Goal: Communication & Community: Answer question/provide support

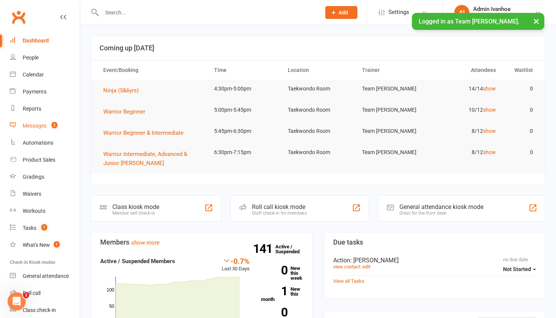
click at [39, 123] on link "Messages 2" at bounding box center [45, 125] width 70 height 17
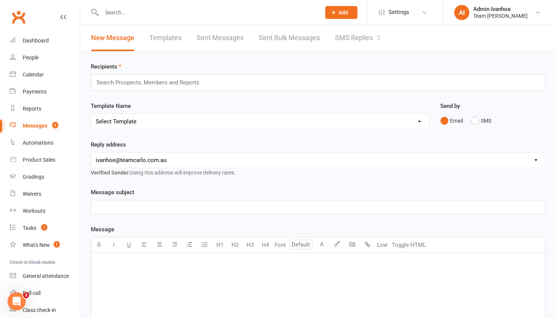
click at [360, 36] on link "SMS Replies 2" at bounding box center [357, 38] width 45 height 26
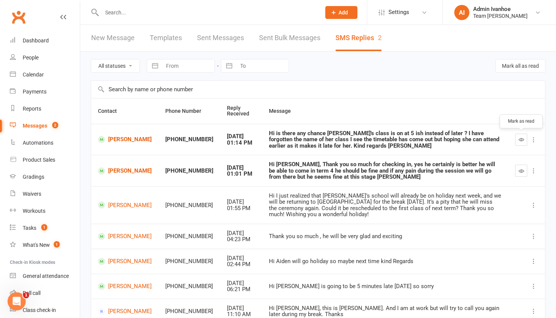
click at [520, 138] on icon "button" at bounding box center [522, 140] width 6 height 6
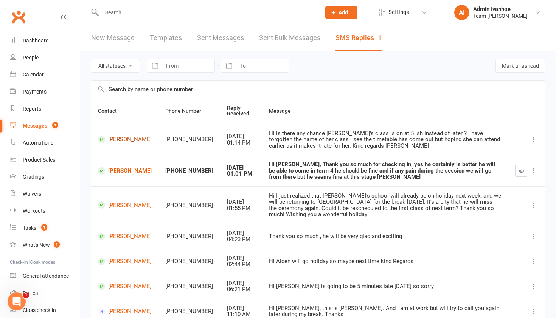
click at [121, 141] on link "Ruby Mitchell" at bounding box center [125, 139] width 54 height 7
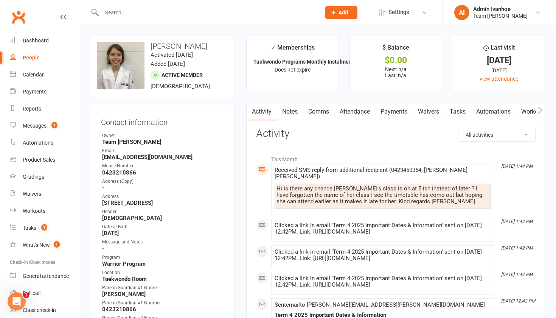
click at [320, 110] on link "Comms" at bounding box center [318, 111] width 31 height 17
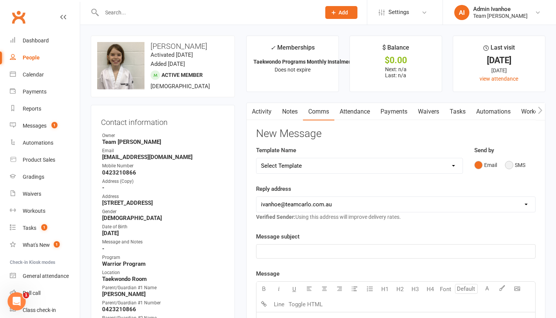
click at [508, 164] on button "SMS" at bounding box center [515, 165] width 20 height 14
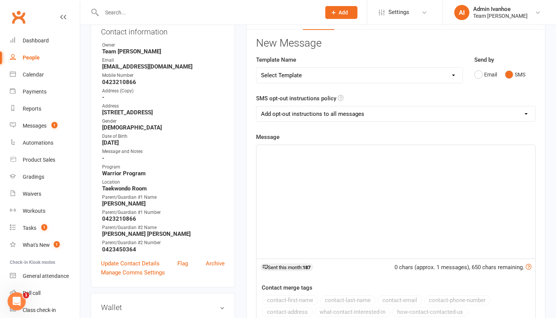
scroll to position [92, 0]
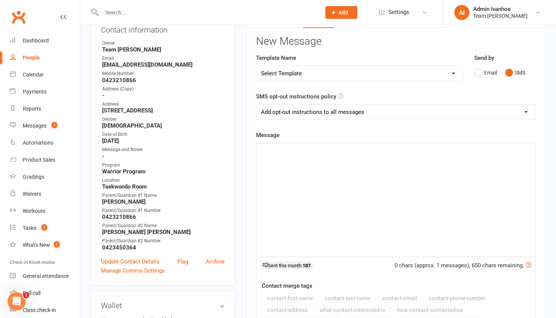
click at [345, 143] on div "﻿" at bounding box center [396, 200] width 279 height 114
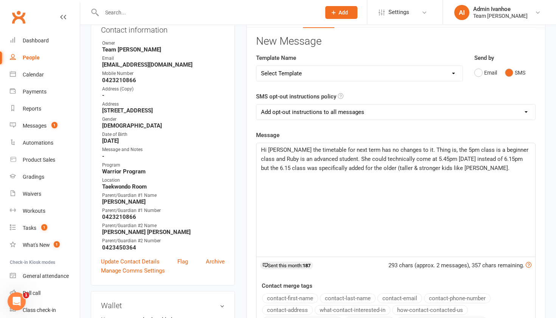
click at [430, 167] on span "Hi Tina the timetable for next term has no changes to it. Thing is, the 5pm cla…" at bounding box center [395, 158] width 269 height 25
click at [472, 168] on p "Hi Tina the timetable for next term has no changes to it. Thing is, the 5pm cla…" at bounding box center [396, 158] width 270 height 27
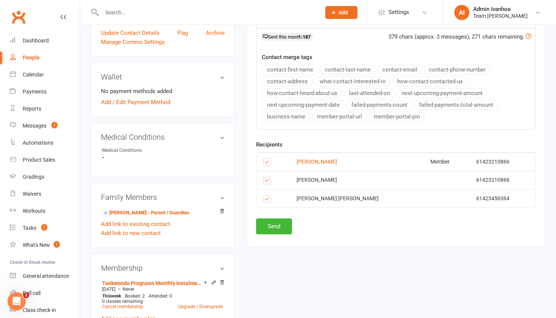
scroll to position [319, 0]
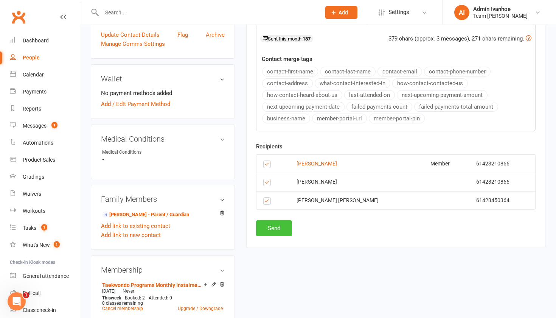
click at [274, 226] on button "Send" at bounding box center [274, 228] width 36 height 16
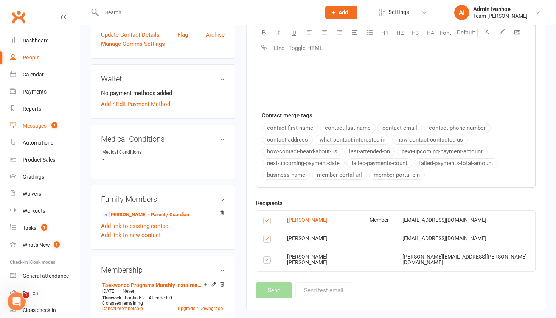
click at [45, 126] on div "Messages" at bounding box center [35, 126] width 24 height 6
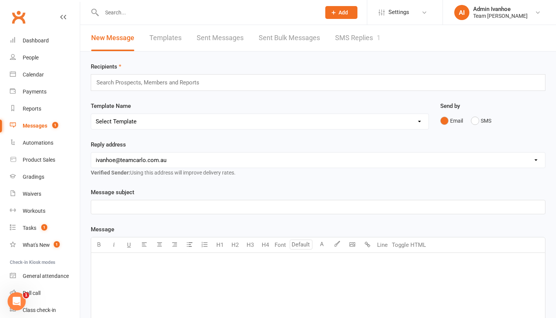
click at [361, 37] on link "SMS Replies 1" at bounding box center [357, 38] width 45 height 26
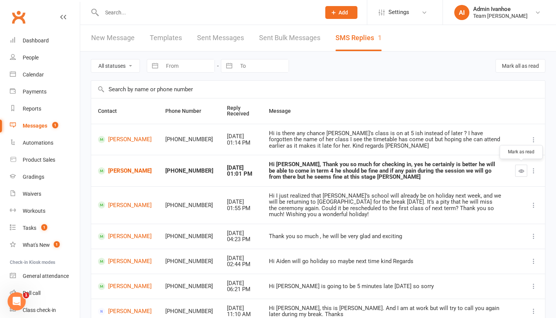
click at [524, 171] on icon "button" at bounding box center [522, 171] width 6 height 6
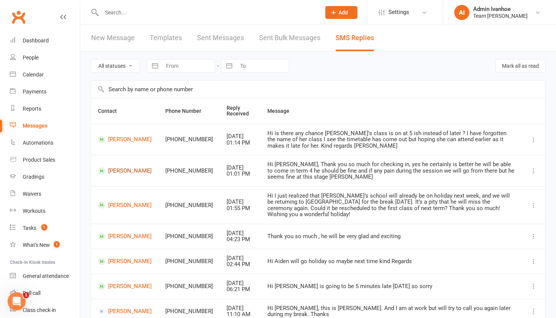
click at [115, 171] on link "Matthew Coussias" at bounding box center [125, 170] width 54 height 7
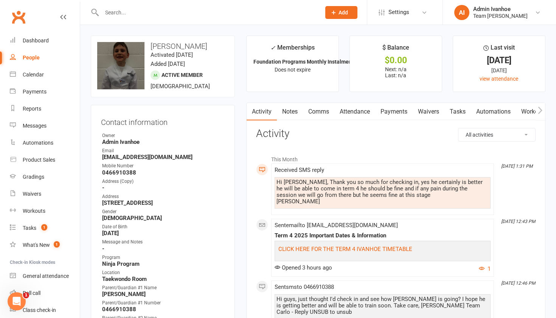
click at [326, 109] on link "Comms" at bounding box center [318, 111] width 31 height 17
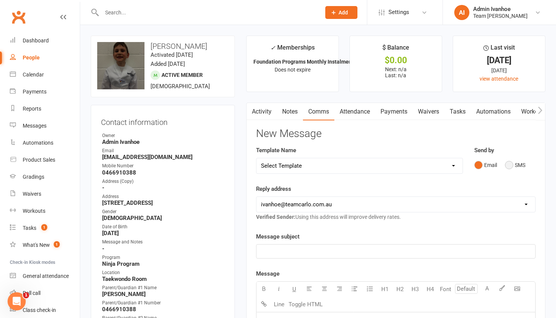
click at [512, 162] on button "SMS" at bounding box center [515, 165] width 20 height 14
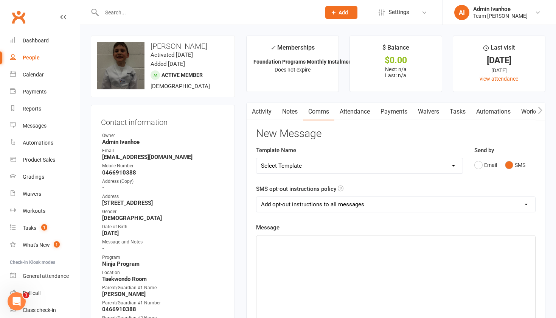
click at [398, 257] on div "﻿" at bounding box center [396, 292] width 279 height 114
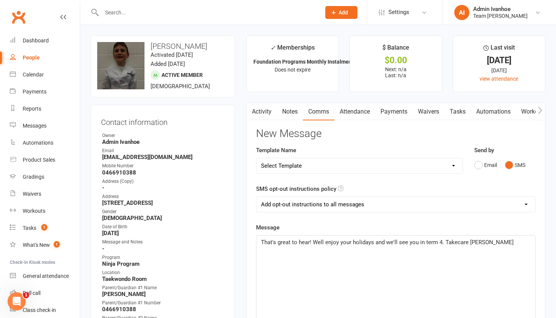
click at [456, 241] on span "That's great to hear! Well enjoy your holidays and we'll see you in term 4. Tak…" at bounding box center [387, 242] width 253 height 7
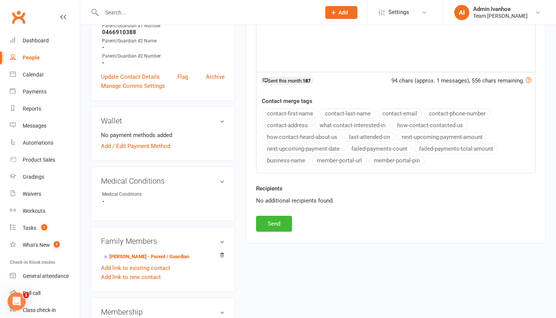
scroll to position [277, 0]
click at [275, 223] on button "Send" at bounding box center [274, 224] width 36 height 16
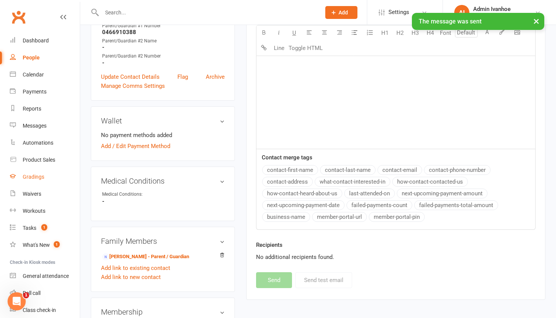
click at [34, 177] on div "Gradings" at bounding box center [34, 177] width 22 height 6
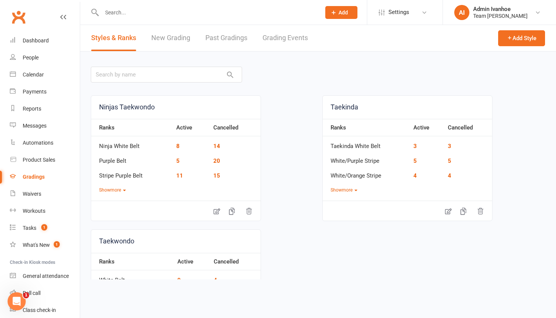
click at [284, 39] on link "Grading Events" at bounding box center [285, 38] width 45 height 26
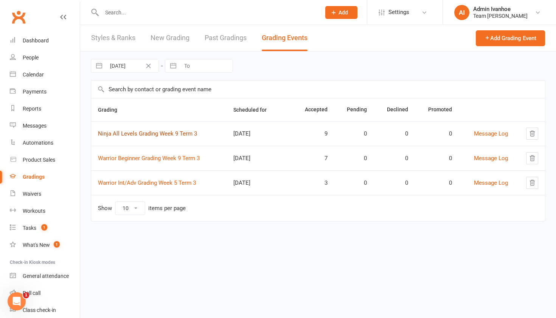
click at [136, 133] on link "Ninja All Levels Grading Week 9 Term 3" at bounding box center [147, 133] width 99 height 7
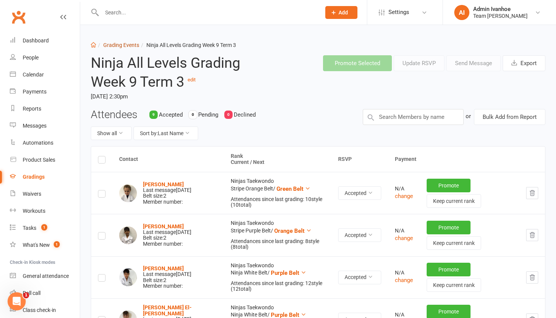
click at [130, 48] on link "Grading Events" at bounding box center [121, 45] width 36 height 6
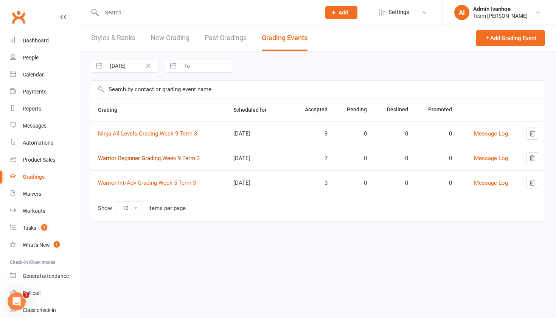
click at [136, 161] on link "Warrior Beginner Grading Week 9 Term 3" at bounding box center [149, 158] width 102 height 7
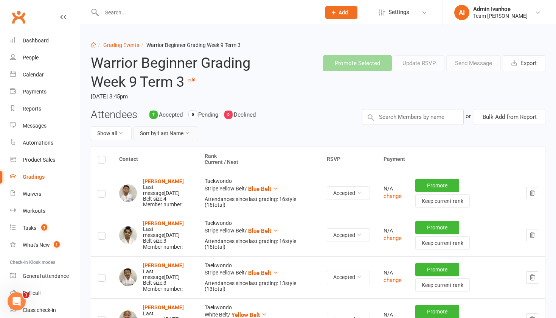
click at [170, 130] on button "Sort by: Last Name" at bounding box center [166, 133] width 65 height 14
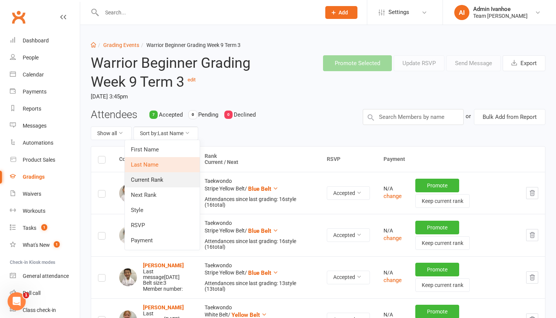
click at [150, 180] on link "Current Rank" at bounding box center [162, 179] width 75 height 15
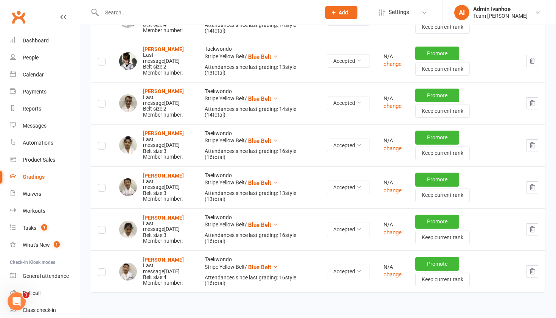
scroll to position [176, 0]
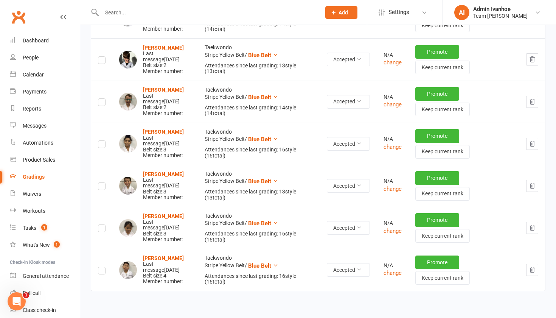
click at [99, 187] on label at bounding box center [102, 187] width 8 height 0
click at [99, 183] on input "checkbox" at bounding box center [102, 183] width 8 height 0
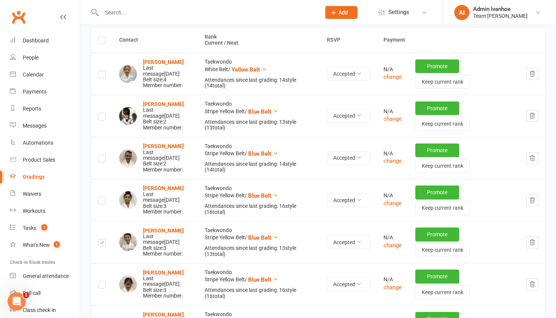
scroll to position [123, 0]
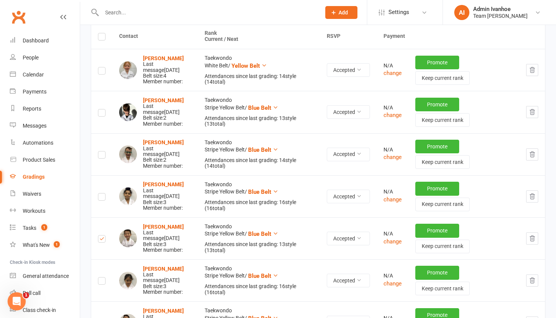
click at [101, 240] on label at bounding box center [102, 240] width 8 height 0
click at [101, 235] on input "checkbox" at bounding box center [102, 235] width 8 height 0
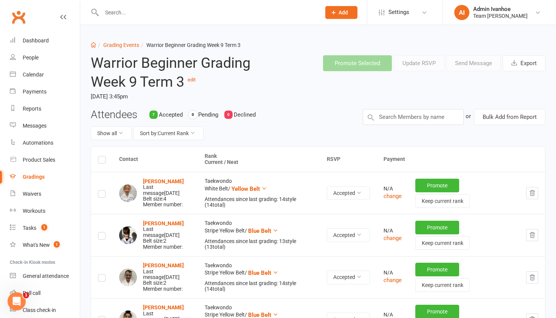
scroll to position [0, 0]
click at [125, 47] on link "Grading Events" at bounding box center [121, 45] width 36 height 6
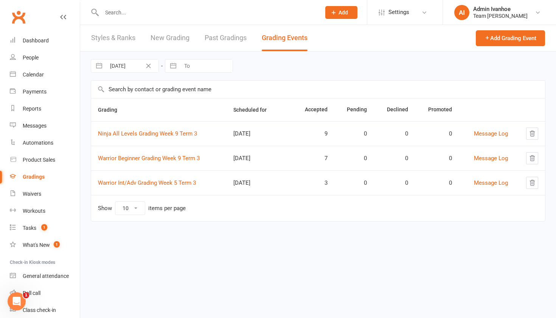
click at [151, 127] on td "Ninja All Levels Grading Week 9 Term 3" at bounding box center [159, 133] width 136 height 25
click at [151, 136] on link "Ninja All Levels Grading Week 9 Term 3" at bounding box center [147, 133] width 99 height 7
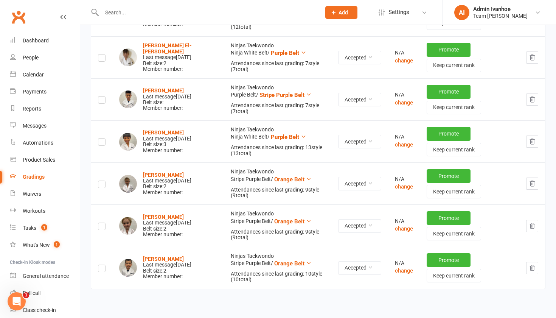
scroll to position [278, 0]
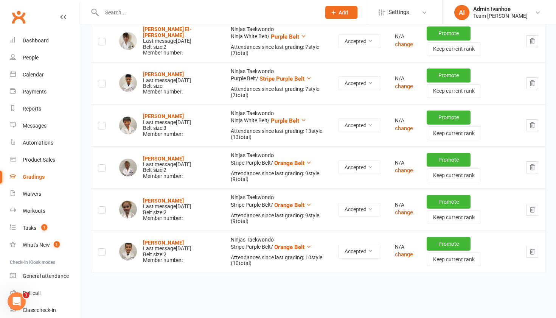
click at [99, 253] on label at bounding box center [102, 253] width 8 height 0
click at [99, 249] on input "checkbox" at bounding box center [102, 249] width 8 height 0
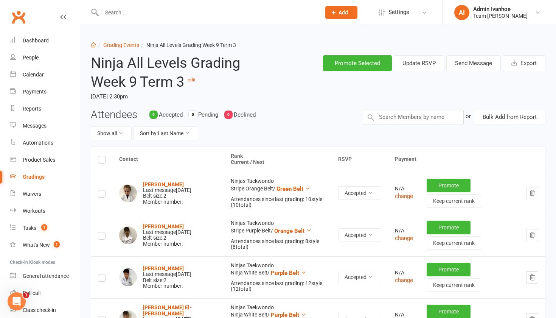
scroll to position [0, 0]
click at [470, 55] on div "Promote Selected Update RSVP Send Message Export" at bounding box center [415, 63] width 272 height 28
click at [467, 61] on button "Send Message" at bounding box center [474, 63] width 55 height 16
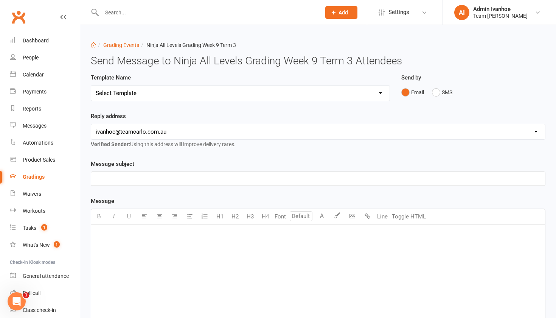
select select "24"
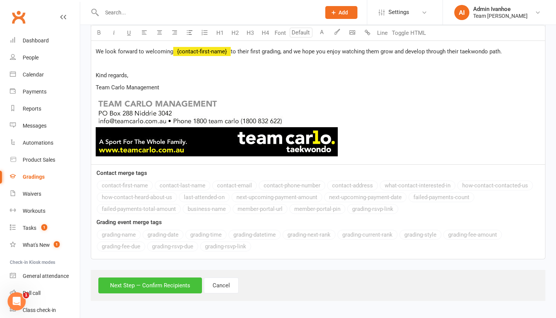
click at [156, 279] on button "Next Step — Confirm Recipients" at bounding box center [150, 285] width 104 height 16
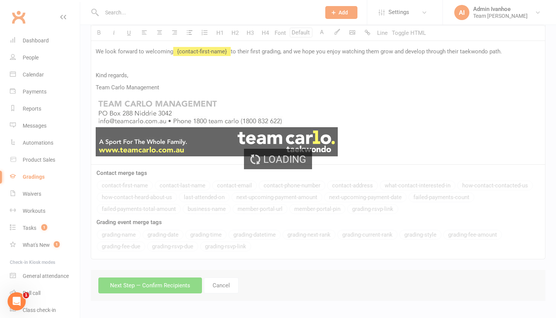
scroll to position [505, 0]
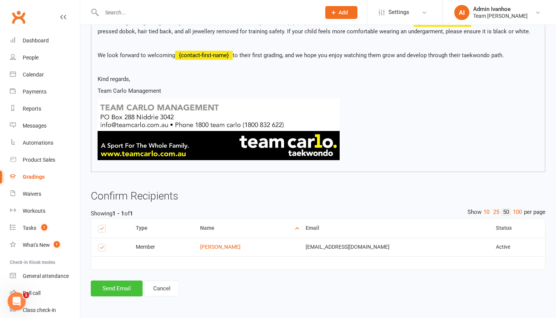
click at [111, 281] on button "Send Email" at bounding box center [117, 288] width 52 height 16
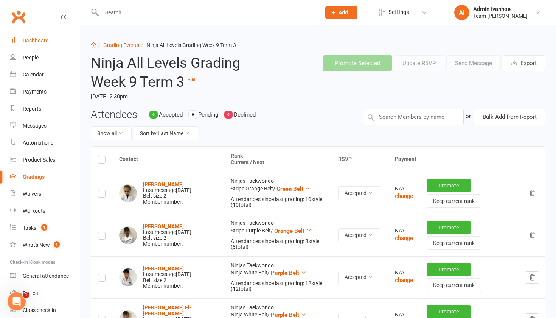
click at [33, 44] on link "Dashboard" at bounding box center [45, 40] width 70 height 17
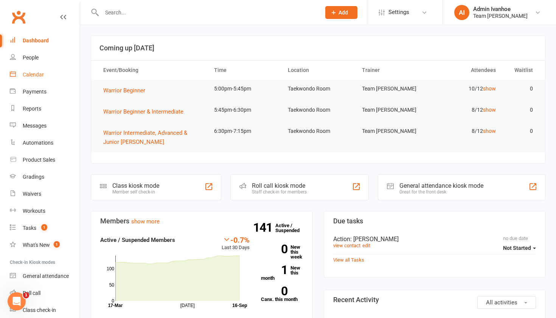
click at [40, 73] on div "Calendar" at bounding box center [33, 75] width 21 height 6
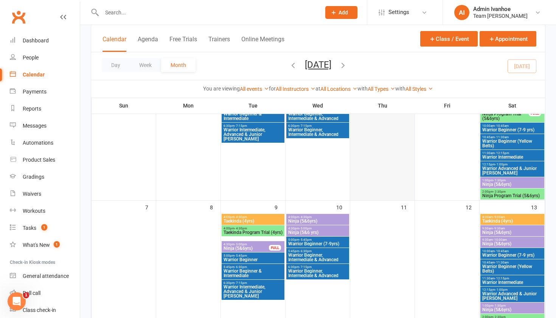
scroll to position [182, 0]
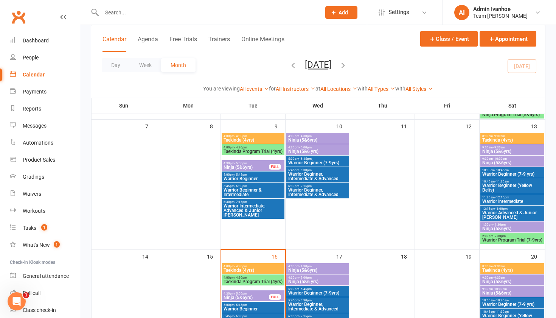
click at [233, 272] on span "Taekinda (4yrs)" at bounding box center [253, 270] width 60 height 5
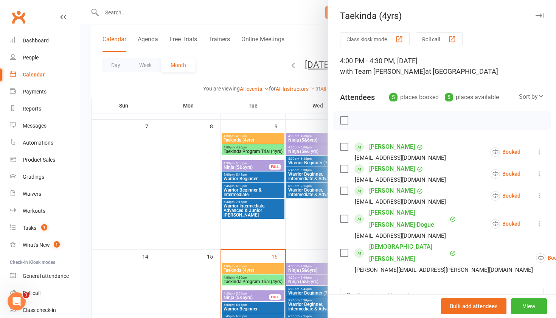
click at [429, 41] on button "Roll call" at bounding box center [439, 39] width 47 height 14
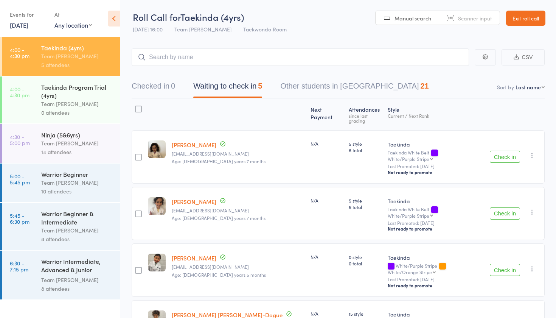
click at [534, 152] on icon "button" at bounding box center [533, 156] width 8 height 8
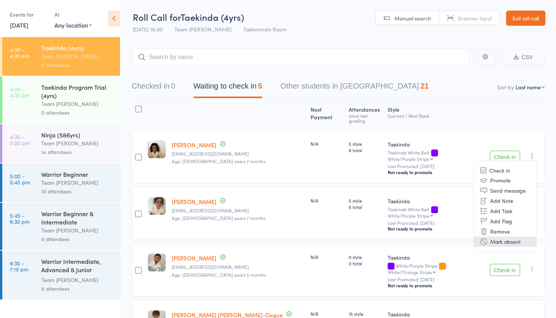
click at [496, 237] on li "Mark absent" at bounding box center [505, 242] width 62 height 10
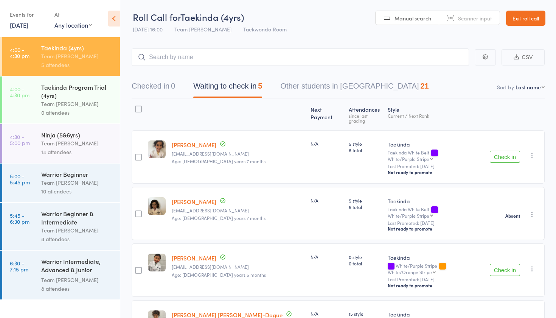
click at [530, 155] on div "Check in Check in Promote Send message Add Note Add Task Add Flag Remove Mark a…" at bounding box center [516, 156] width 58 height 53
click at [532, 152] on icon "button" at bounding box center [533, 156] width 8 height 8
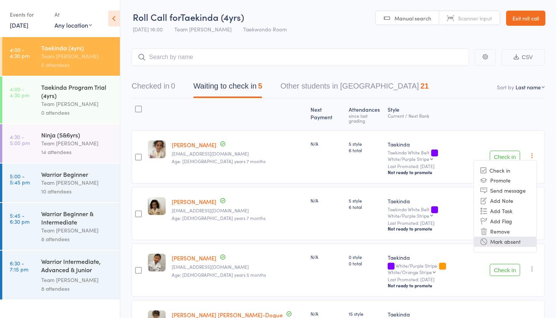
click at [502, 238] on li "Mark absent" at bounding box center [505, 242] width 62 height 10
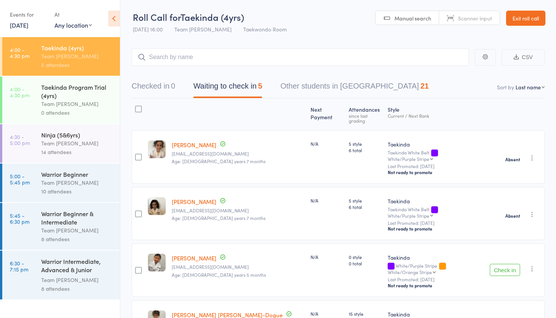
click at [502, 264] on button "Check in" at bounding box center [505, 270] width 30 height 12
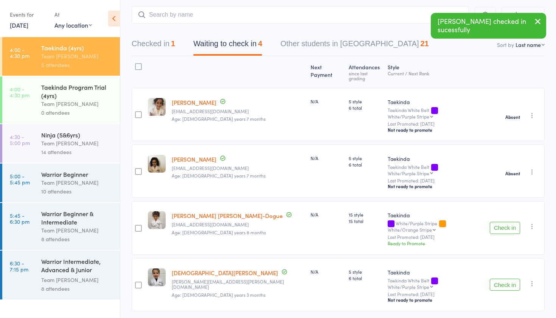
scroll to position [42, 0]
click at [507, 222] on button "Check in" at bounding box center [505, 228] width 30 height 12
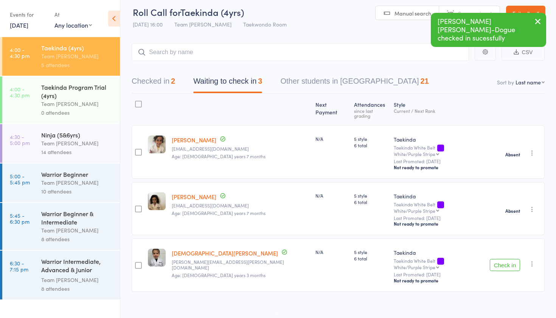
click at [533, 260] on icon "button" at bounding box center [533, 264] width 8 height 8
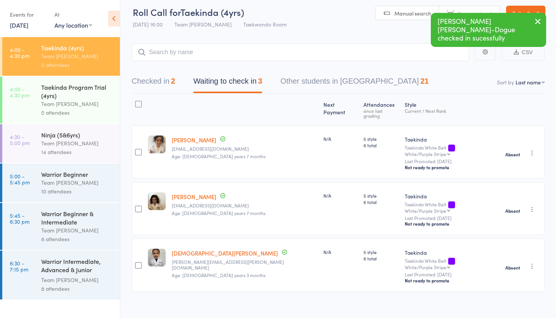
click at [87, 143] on div "Team [PERSON_NAME]" at bounding box center [77, 143] width 72 height 9
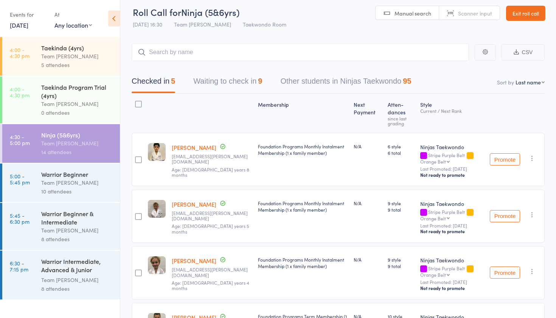
click at [250, 79] on button "Waiting to check in 9" at bounding box center [227, 83] width 69 height 20
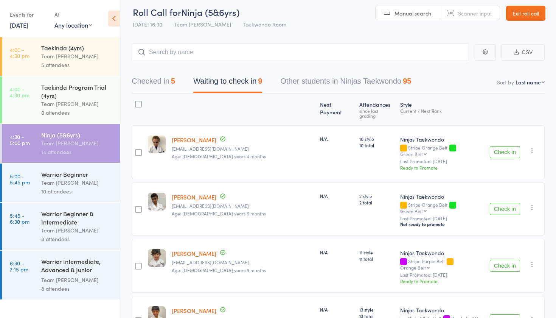
click at [530, 147] on icon "button" at bounding box center [533, 151] width 8 height 8
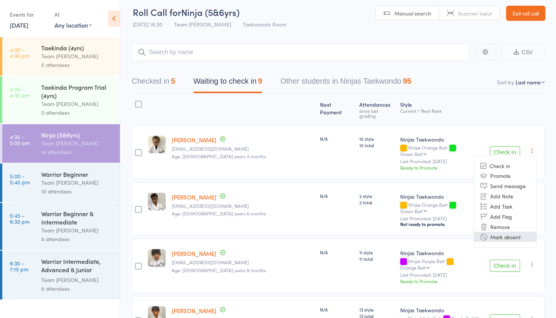
click at [499, 232] on li "Mark absent" at bounding box center [505, 237] width 62 height 10
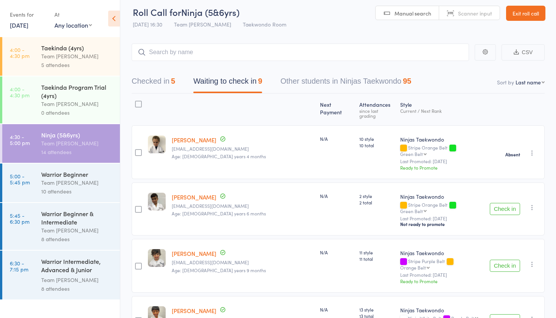
click at [532, 204] on icon "button" at bounding box center [533, 208] width 8 height 8
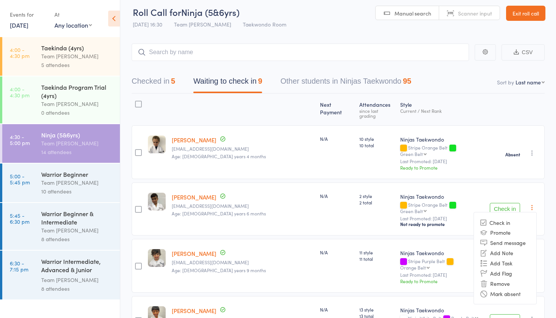
click at [507, 288] on li "Mark absent" at bounding box center [505, 293] width 62 height 10
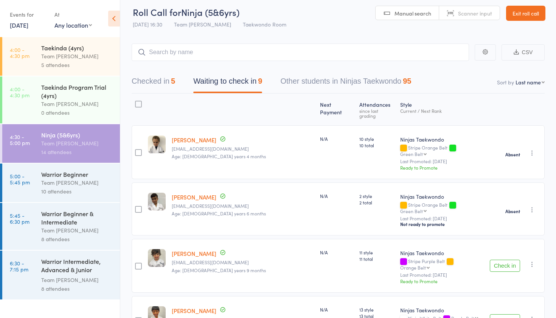
click at [533, 260] on icon "button" at bounding box center [533, 264] width 8 height 8
click at [499, 315] on ul "Check in Promote Send message Add Note Add Task Add Flag Remove Mark absent" at bounding box center [505, 315] width 63 height 92
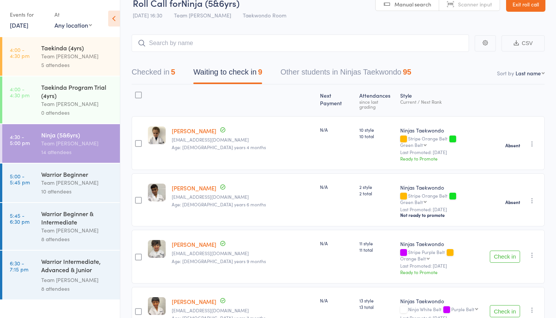
scroll to position [15, 0]
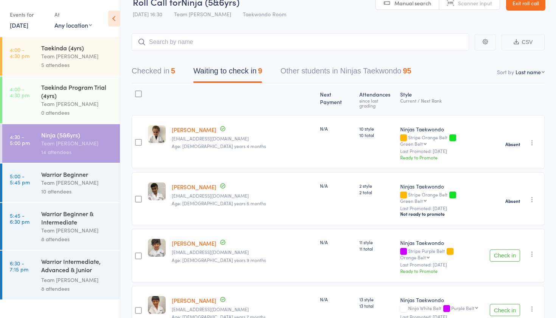
click at [530, 250] on icon "button" at bounding box center [533, 254] width 8 height 8
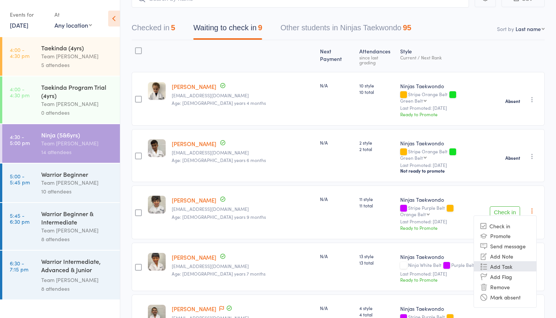
scroll to position [61, 0]
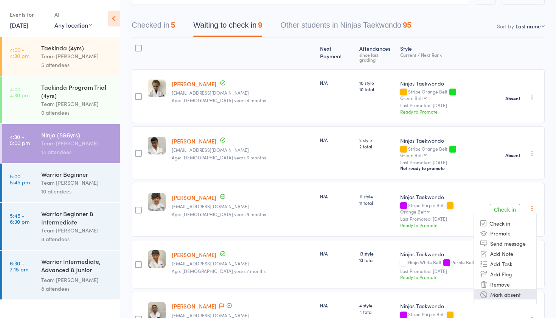
click at [510, 289] on li "Mark absent" at bounding box center [505, 294] width 62 height 10
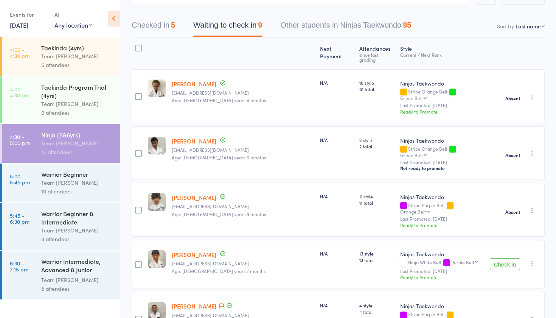
click at [533, 259] on icon "button" at bounding box center [533, 263] width 8 height 8
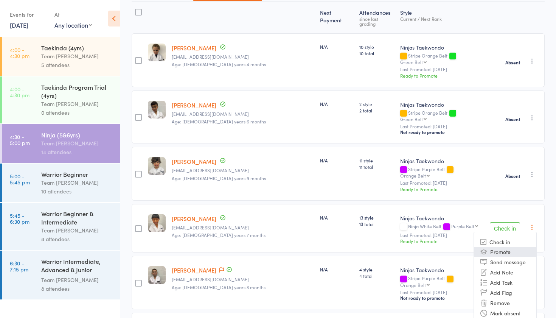
scroll to position [113, 0]
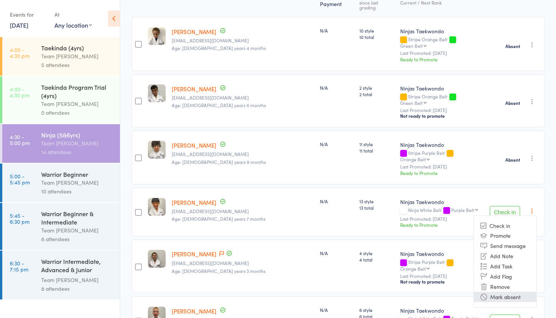
click at [516, 292] on li "Mark absent" at bounding box center [505, 297] width 62 height 10
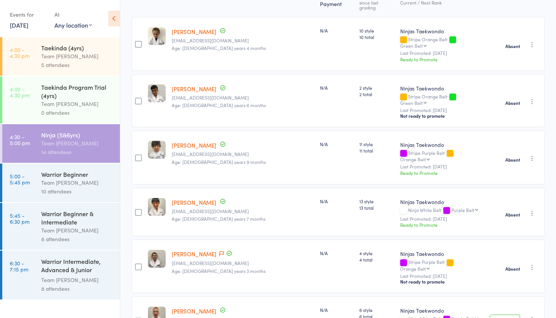
click at [503, 315] on button "Check in" at bounding box center [505, 321] width 30 height 12
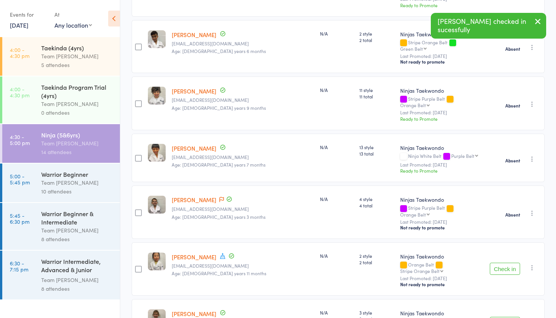
scroll to position [169, 0]
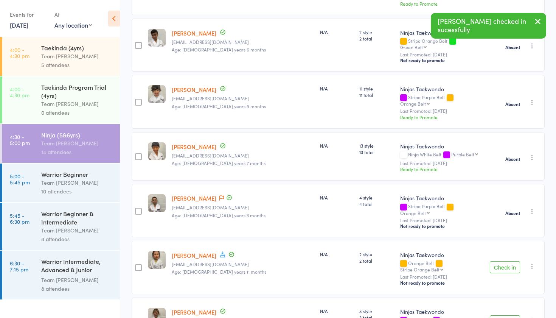
click at [533, 262] on icon "button" at bounding box center [533, 266] width 8 height 8
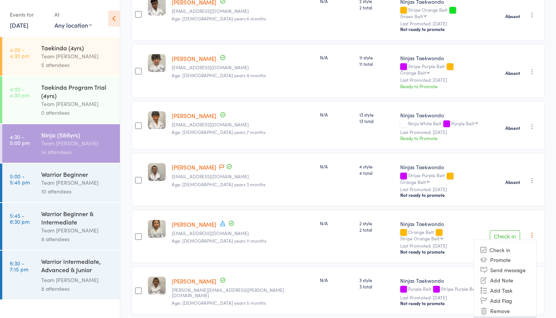
scroll to position [200, 0]
drag, startPoint x: 489, startPoint y: 295, endPoint x: 489, endPoint y: 287, distance: 7.6
click at [489, 287] on ul "Check in Promote Send message Add Note Add Task Add Flag Remove Mark absent" at bounding box center [505, 285] width 63 height 92
click at [532, 231] on icon "button" at bounding box center [533, 235] width 8 height 8
click at [494, 316] on li "Mark absent" at bounding box center [505, 321] width 62 height 10
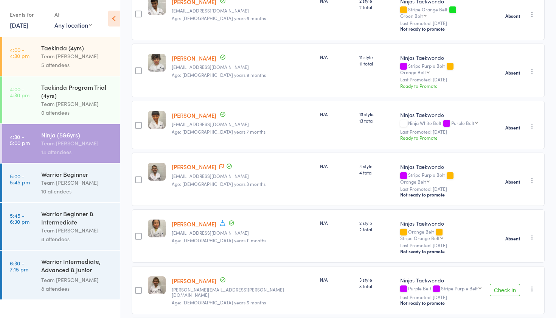
click at [504, 284] on button "Check in" at bounding box center [505, 290] width 30 height 12
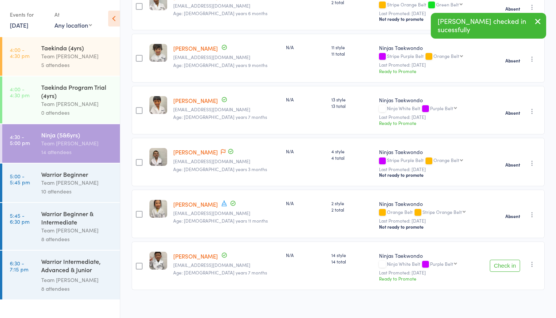
scroll to position [194, 0]
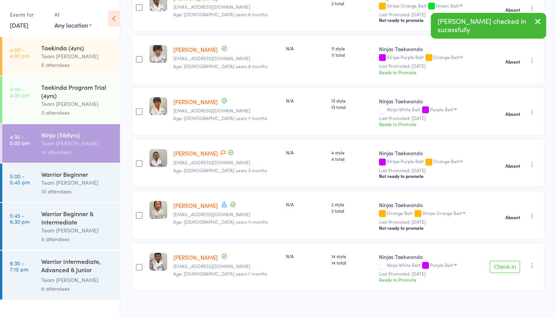
click at [532, 262] on icon "button" at bounding box center [533, 266] width 8 height 8
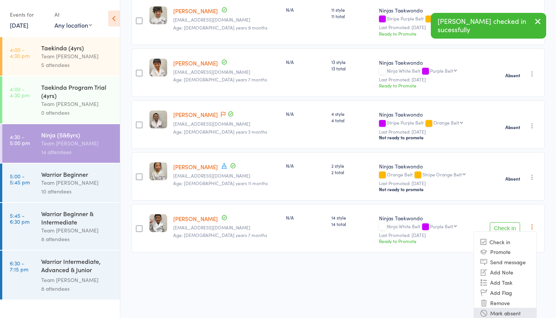
click at [502, 310] on li "Mark absent" at bounding box center [505, 313] width 62 height 10
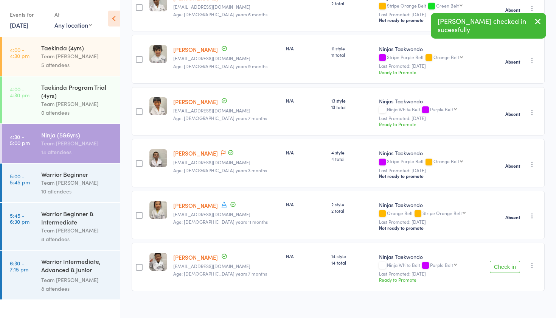
click at [42, 186] on div "Team [PERSON_NAME]" at bounding box center [77, 182] width 72 height 9
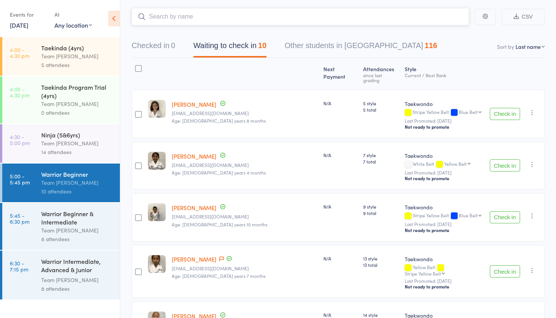
scroll to position [47, 0]
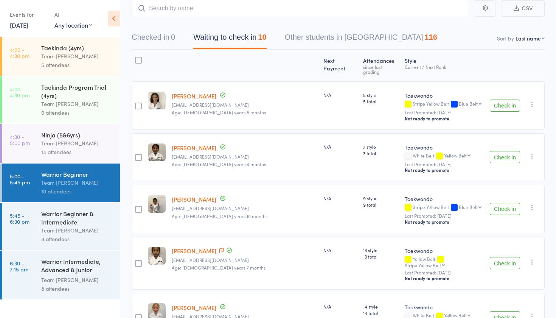
click at [49, 264] on div "Warrior Intermediate, Advanced & Junior [PERSON_NAME]" at bounding box center [77, 266] width 72 height 19
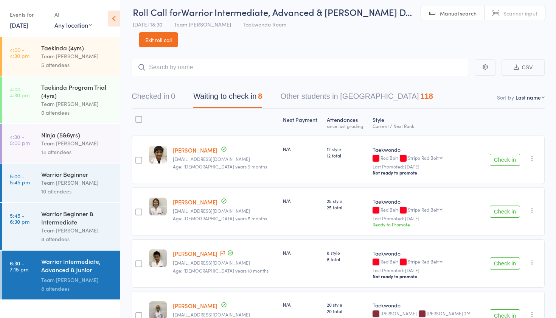
click at [115, 16] on icon at bounding box center [114, 19] width 12 height 16
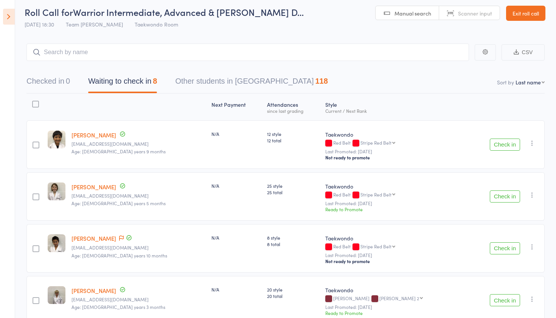
click at [10, 13] on icon at bounding box center [9, 17] width 12 height 16
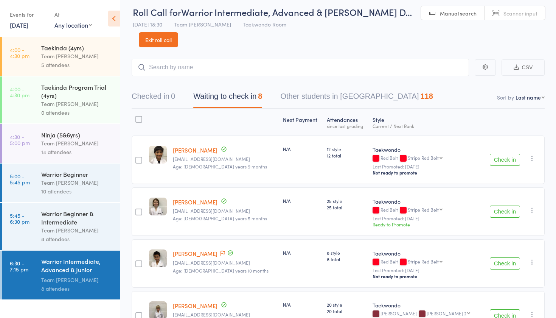
click at [186, 205] on div "Date of birth: 25-Mar-2013" at bounding box center [203, 211] width 76 height 15
click at [186, 203] on link "Ruby Mitchell" at bounding box center [195, 202] width 45 height 8
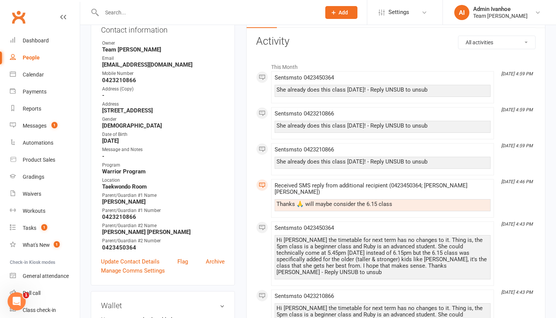
scroll to position [93, 0]
click at [43, 124] on div "Messages" at bounding box center [35, 126] width 24 height 6
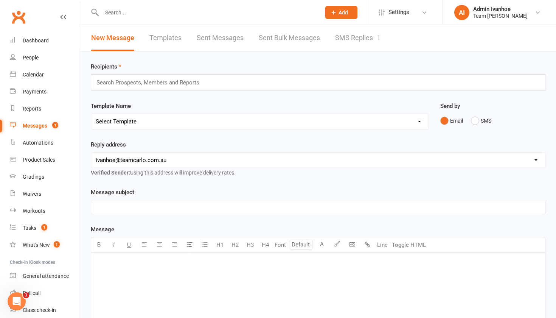
click at [364, 31] on link "SMS Replies 1" at bounding box center [357, 38] width 45 height 26
click at [0, 0] on div "Loading" at bounding box center [0, 0] width 0 height 0
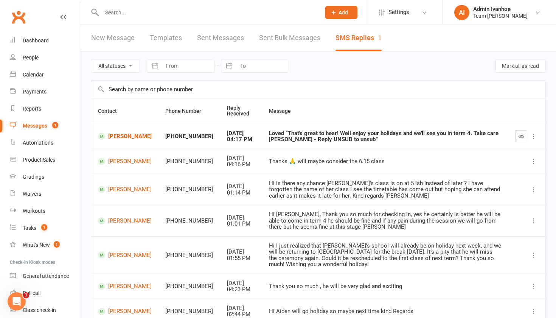
click at [520, 147] on td at bounding box center [527, 136] width 37 height 25
click at [519, 137] on icon "button" at bounding box center [522, 137] width 6 height 6
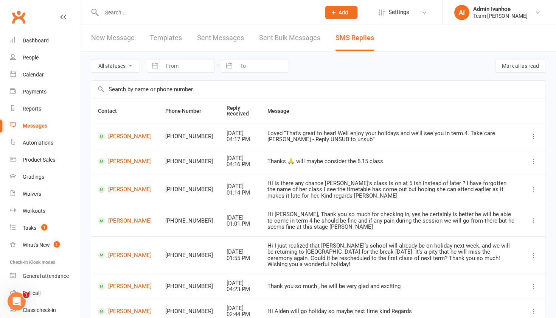
click at [23, 79] on link "Calendar" at bounding box center [45, 74] width 70 height 17
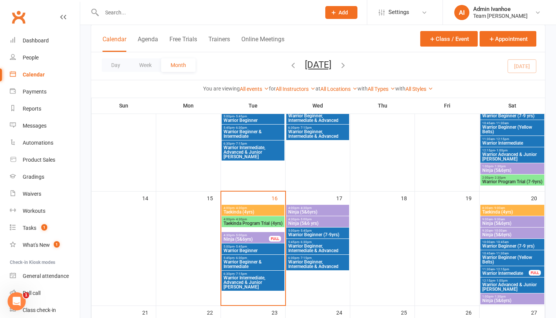
scroll to position [227, 0]
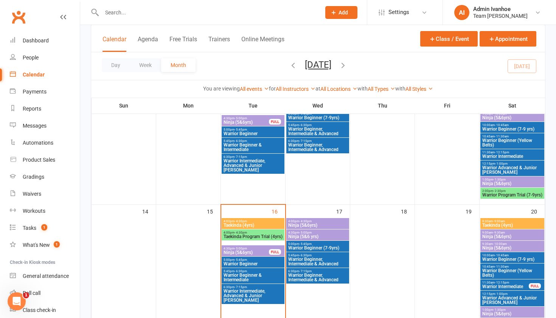
click at [263, 249] on span "4:30pm - 5:00pm" at bounding box center [246, 248] width 46 height 3
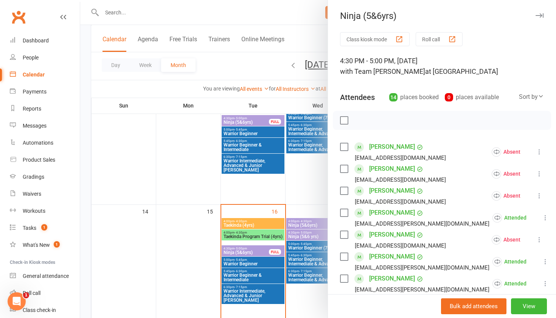
click at [456, 42] on div "button" at bounding box center [453, 39] width 8 height 8
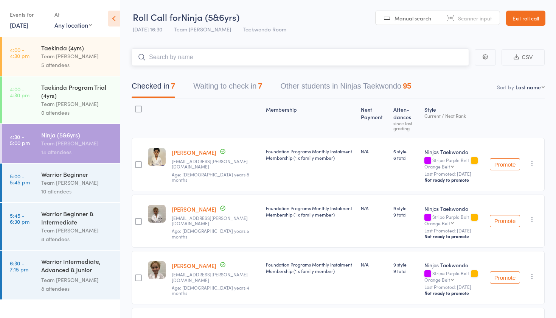
click at [244, 92] on button "Waiting to check in 7" at bounding box center [227, 88] width 69 height 20
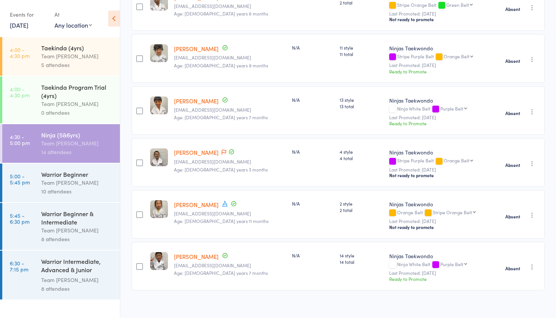
scroll to position [194, 0]
click at [519, 216] on div "Absent Check in Promote Send message Add Note Add Task Add Flag Remove" at bounding box center [521, 215] width 50 height 48
click at [529, 211] on button "button" at bounding box center [532, 215] width 9 height 9
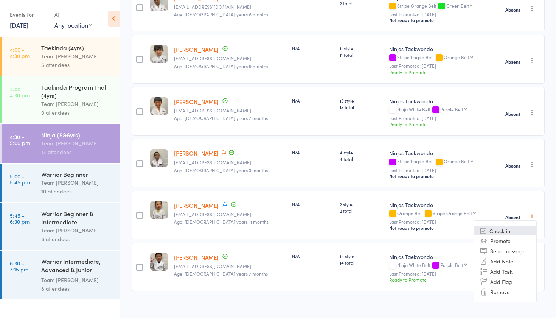
click at [504, 226] on li "Check in" at bounding box center [505, 230] width 62 height 9
